Goal: Ask a question: Seek information or help from site administrators or community

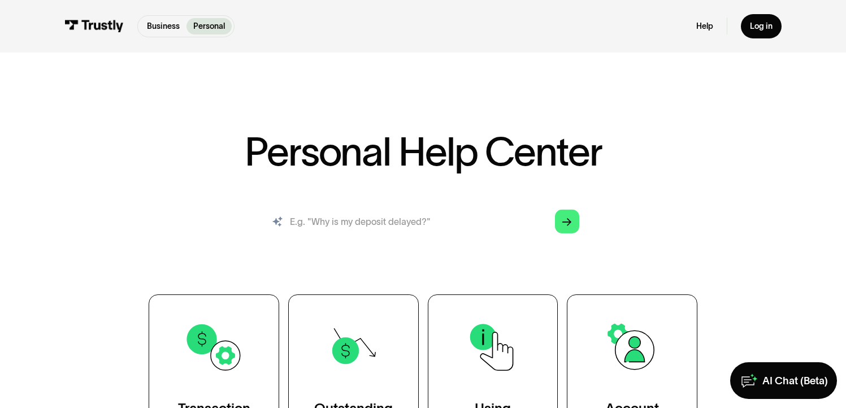
click at [313, 221] on input "search" at bounding box center [423, 221] width 330 height 36
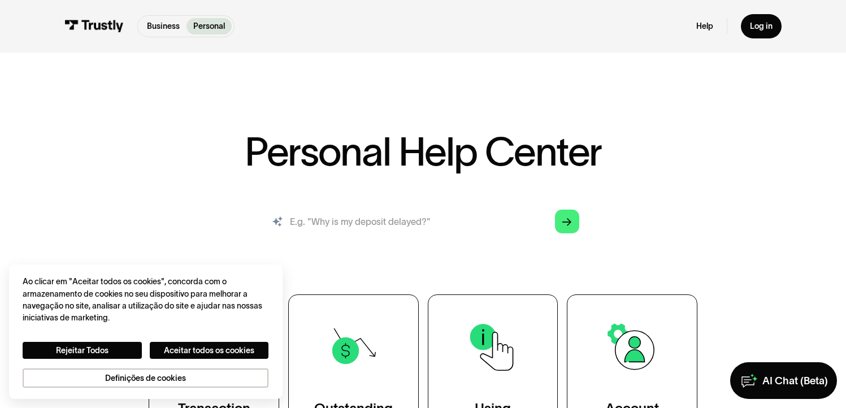
click at [330, 222] on input "search" at bounding box center [423, 221] width 330 height 36
click at [182, 348] on button "Aceitar todos os cookies" at bounding box center [209, 350] width 119 height 17
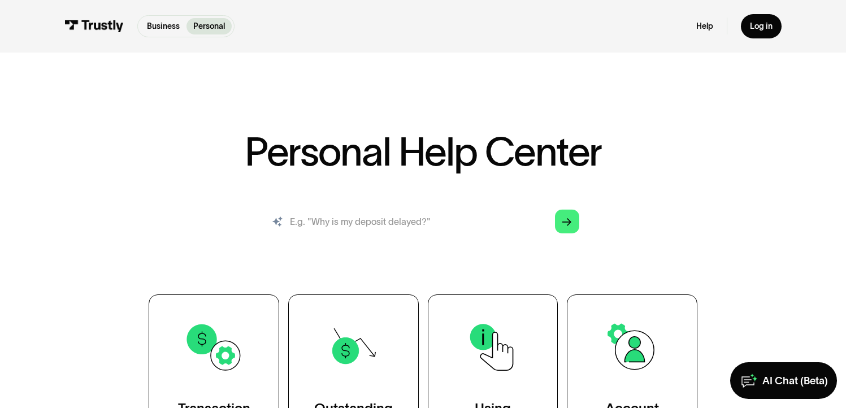
click at [312, 220] on input "search" at bounding box center [423, 221] width 330 height 36
click at [414, 257] on div "Personal Help Center AI-powered search ( 1 / 4 ) Type your question and our sma…" at bounding box center [423, 296] width 660 height 328
click at [382, 222] on input "search" at bounding box center [423, 221] width 330 height 36
click at [388, 226] on input "search" at bounding box center [423, 221] width 330 height 36
click at [402, 216] on input "search" at bounding box center [423, 221] width 330 height 36
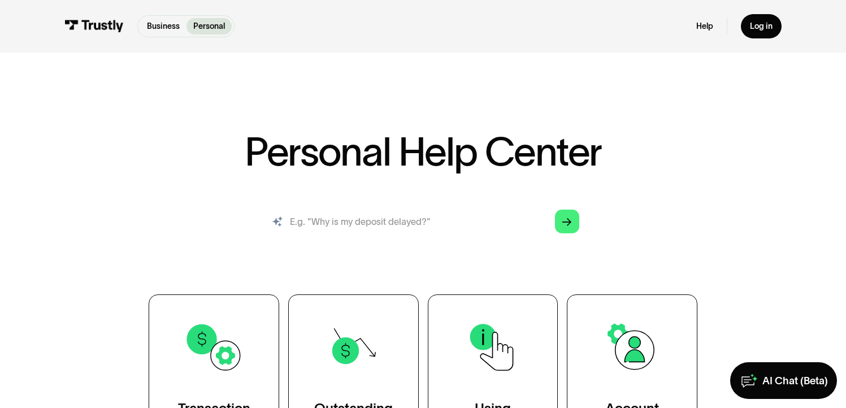
click at [408, 224] on input "search" at bounding box center [423, 221] width 330 height 36
click at [406, 224] on input "search" at bounding box center [423, 221] width 330 height 36
click at [114, 220] on div "AI-powered search ( 1 / 4 ) Type your question and our smart search will find y…" at bounding box center [423, 226] width 660 height 46
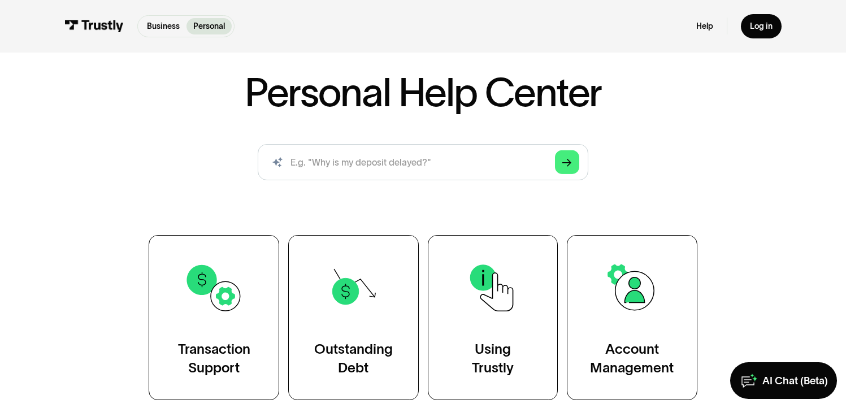
scroll to position [63, 0]
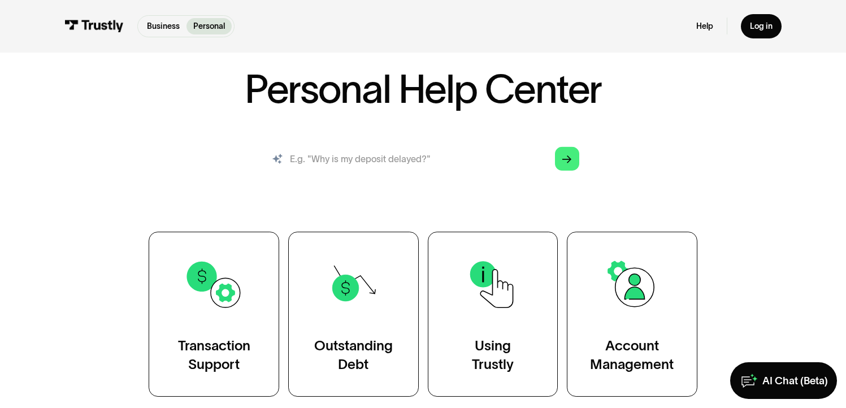
click at [338, 158] on input "search" at bounding box center [423, 159] width 330 height 36
click at [202, 182] on div "AI-powered search ( 1 / 4 ) Type your question and our smart search will find y…" at bounding box center [423, 164] width 660 height 46
click at [328, 160] on input "search" at bounding box center [423, 159] width 330 height 36
type input "why did you charge me a fee?"
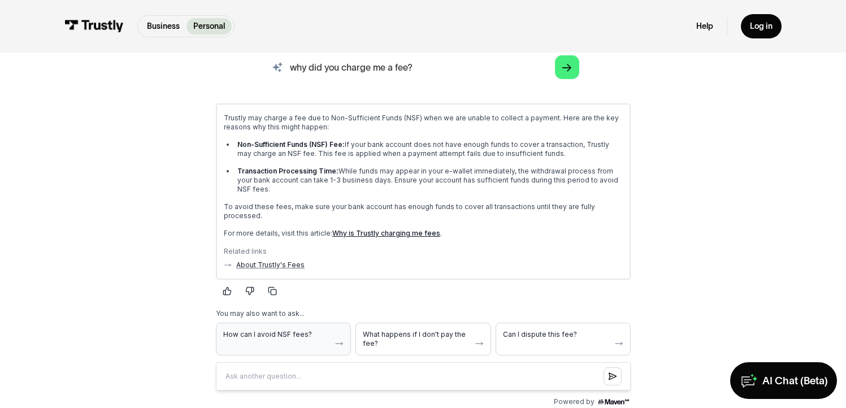
scroll to position [158, 0]
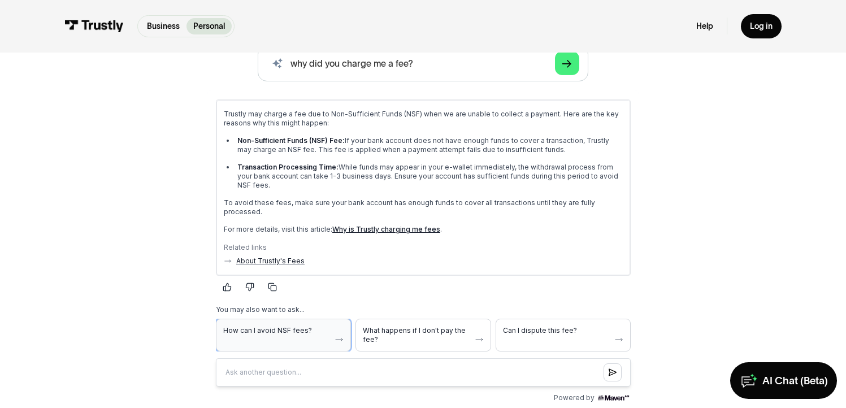
click at [311, 321] on button "How can I avoid NSF fees?" at bounding box center [282, 335] width 135 height 33
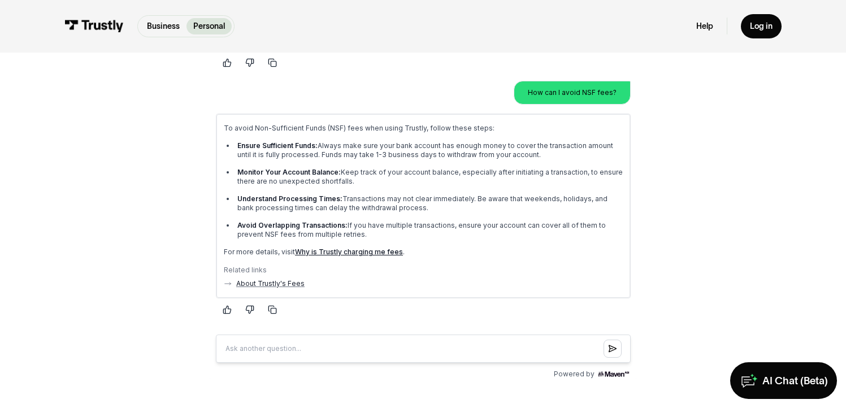
scroll to position [384, 0]
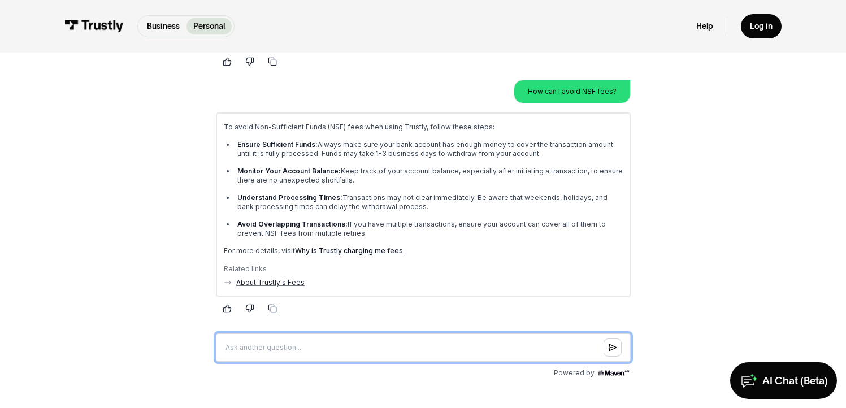
click at [287, 334] on input "Question box" at bounding box center [422, 348] width 415 height 28
type input "how can I dispute a fee?"
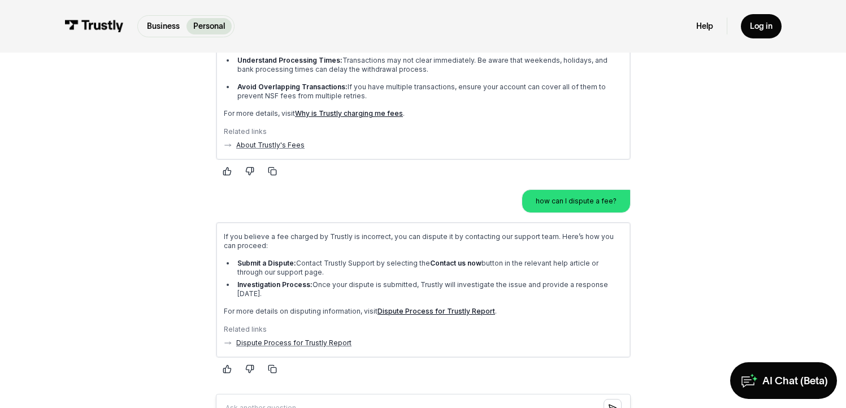
scroll to position [253, 0]
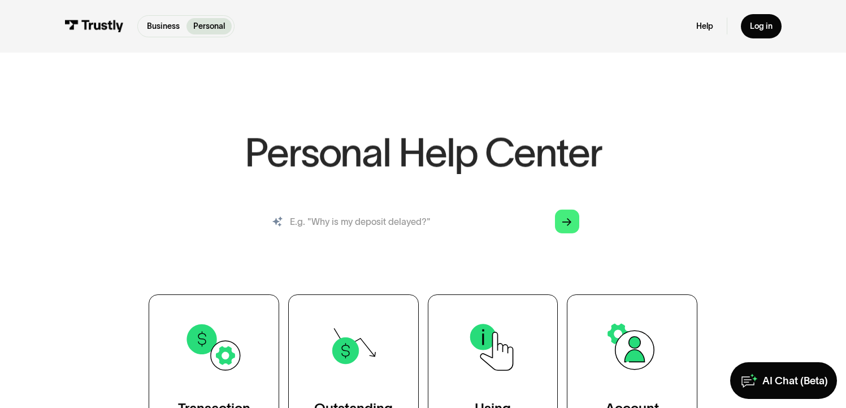
click at [380, 227] on input "search" at bounding box center [423, 221] width 330 height 36
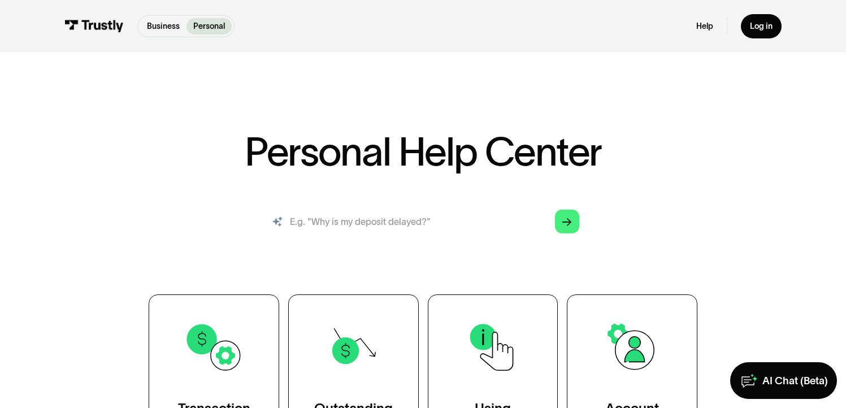
click at [460, 225] on input "search" at bounding box center [423, 221] width 330 height 36
click at [430, 223] on input "search" at bounding box center [423, 221] width 330 height 36
click at [357, 223] on input "search" at bounding box center [423, 221] width 330 height 36
click at [309, 223] on input "search" at bounding box center [423, 221] width 330 height 36
type input "why did you charge me a fee??"
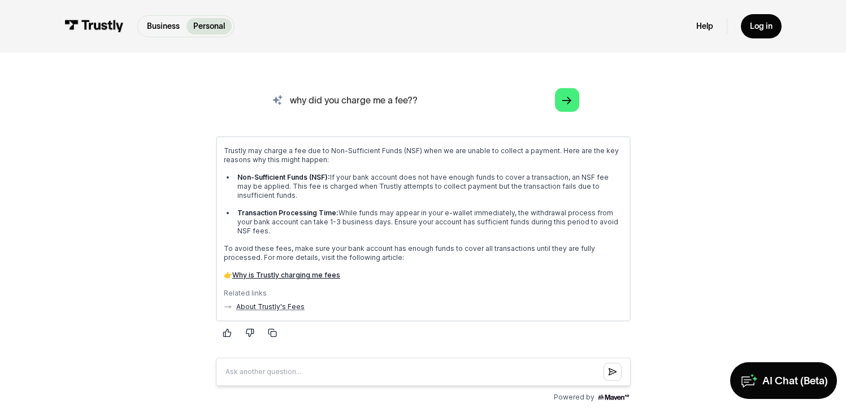
scroll to position [124, 0]
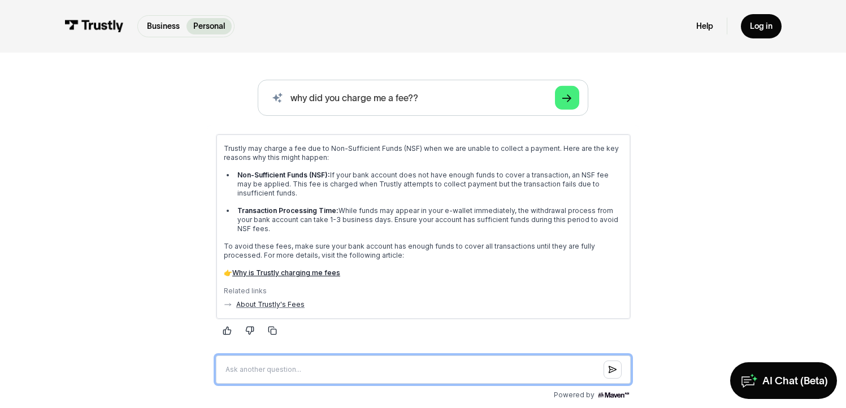
click at [286, 360] on input "Question box" at bounding box center [422, 369] width 415 height 28
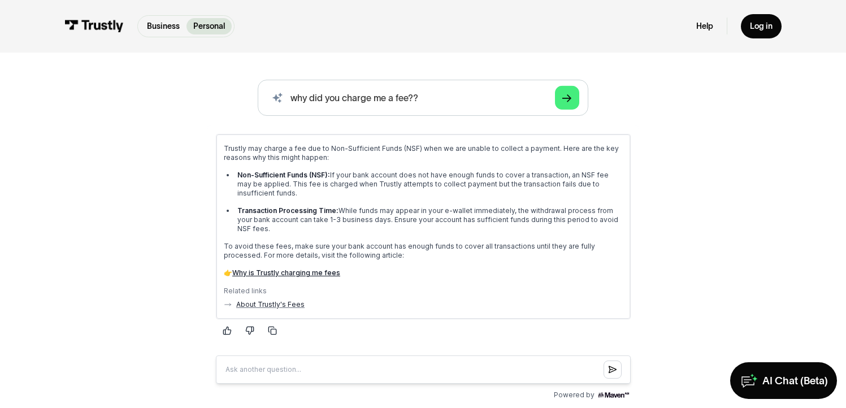
click at [171, 342] on div "AI-powered search ( 1 / 4 ) Type your question and our smart search will find y…" at bounding box center [423, 242] width 660 height 324
